Goal: Information Seeking & Learning: Learn about a topic

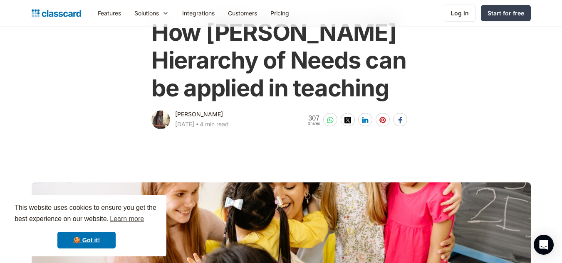
scroll to position [60, 0]
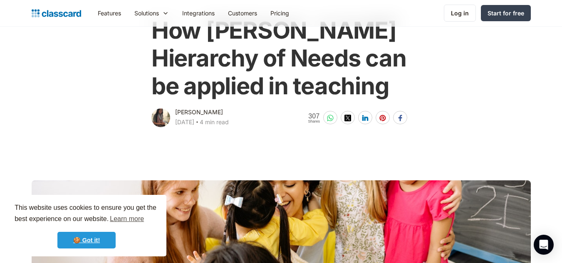
click at [75, 242] on link "🍪 Got it!" at bounding box center [86, 240] width 58 height 17
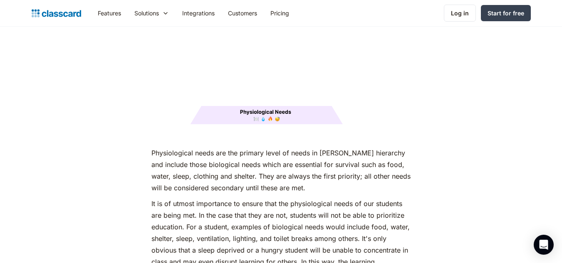
scroll to position [1066, 0]
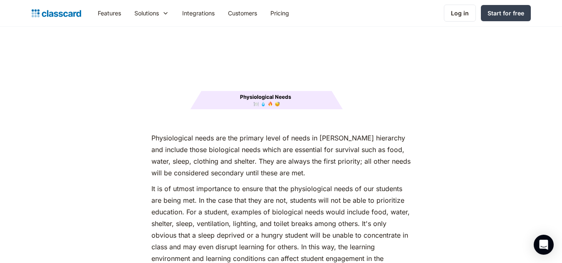
click at [286, 195] on p "It is of utmost importance to ensure that the physiological needs of our studen…" at bounding box center [280, 229] width 259 height 93
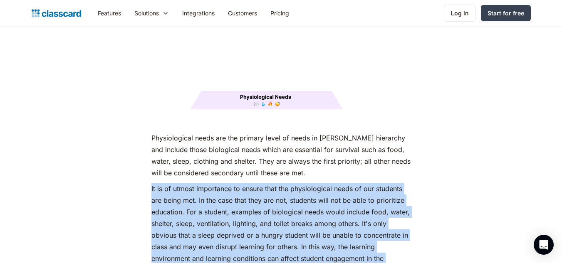
click at [286, 195] on p "It is of utmost importance to ensure that the physiological needs of our studen…" at bounding box center [280, 229] width 259 height 93
drag, startPoint x: 283, startPoint y: 194, endPoint x: 232, endPoint y: 210, distance: 53.5
click at [232, 210] on p "It is of utmost importance to ensure that the physiological needs of our studen…" at bounding box center [280, 229] width 259 height 93
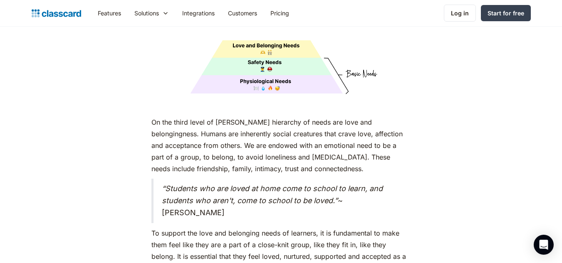
scroll to position [2158, 0]
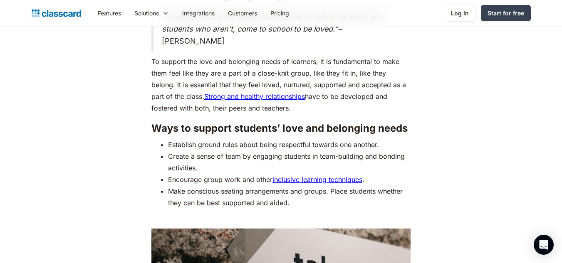
scroll to position [2335, 0]
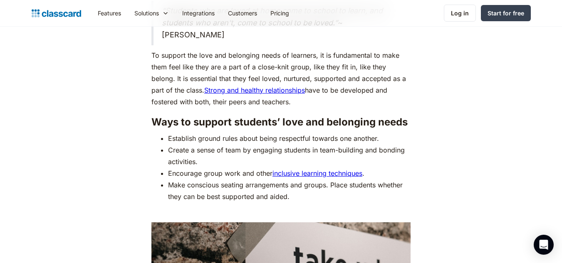
click at [252, 179] on li "Make conscious seating arrangements and groups. Place students whether they can…" at bounding box center [289, 190] width 242 height 23
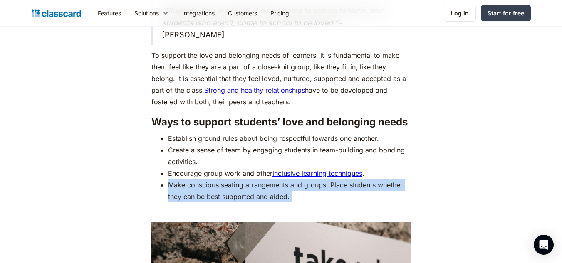
click at [252, 179] on li "Make conscious seating arrangements and groups. Place students whether they can…" at bounding box center [289, 190] width 242 height 23
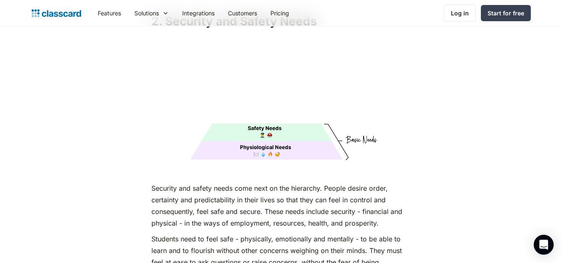
scroll to position [1449, 0]
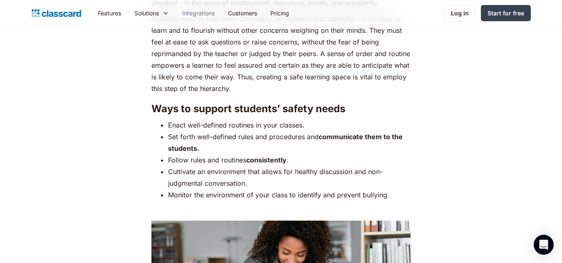
scroll to position [1645, 0]
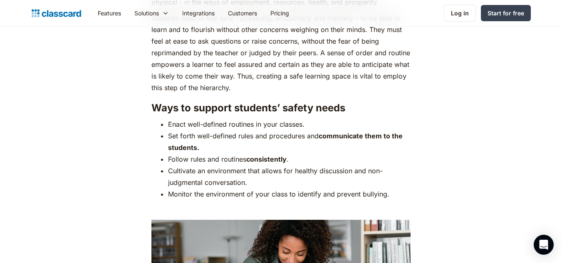
click at [187, 102] on h3 "Ways to support students’ safety needs" at bounding box center [280, 108] width 259 height 12
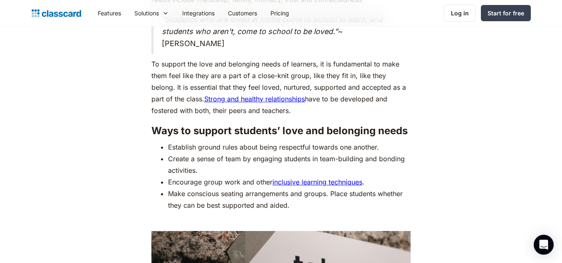
scroll to position [2327, 0]
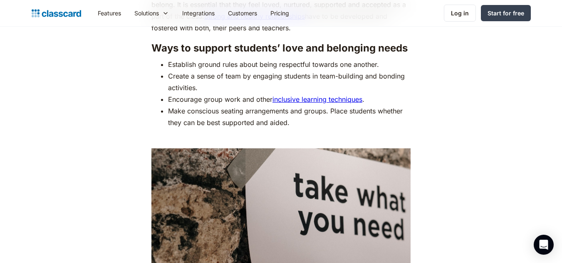
scroll to position [2393, 0]
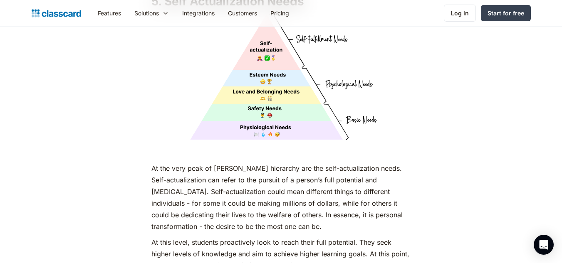
scroll to position [3524, 0]
